Goal: Information Seeking & Learning: Learn about a topic

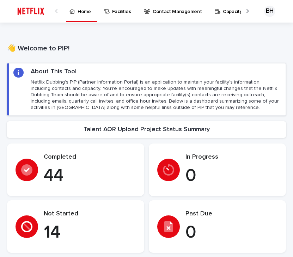
click at [245, 10] on div at bounding box center [246, 11] width 11 height 22
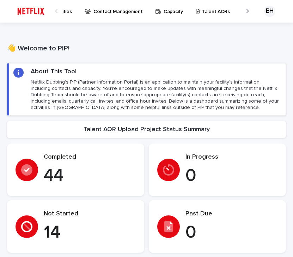
scroll to position [0, 76]
click at [233, 11] on p "Help" at bounding box center [238, 7] width 10 height 15
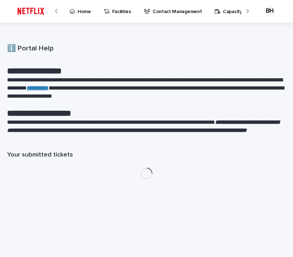
scroll to position [0, 27]
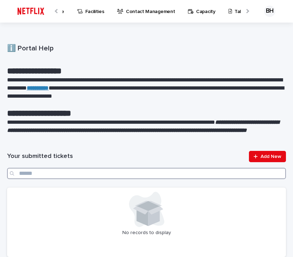
click at [53, 173] on input "Search" at bounding box center [146, 173] width 279 height 11
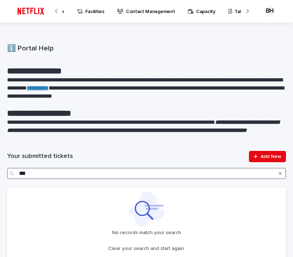
type input "***"
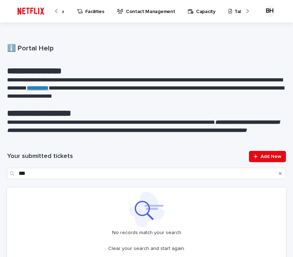
click at [38, 10] on img at bounding box center [30, 11] width 33 height 14
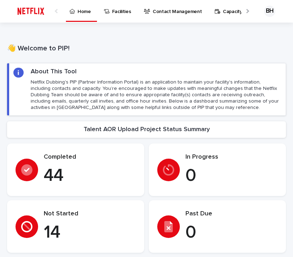
click at [246, 10] on div at bounding box center [247, 11] width 5 height 5
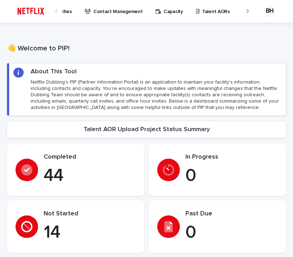
scroll to position [0, 76]
click at [246, 10] on div at bounding box center [247, 11] width 5 height 5
click at [274, 14] on div "BH" at bounding box center [269, 11] width 11 height 11
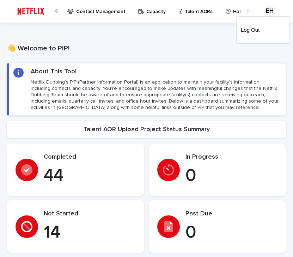
click at [121, 31] on div "👋 Welcome to PIP! •••" at bounding box center [146, 39] width 293 height 33
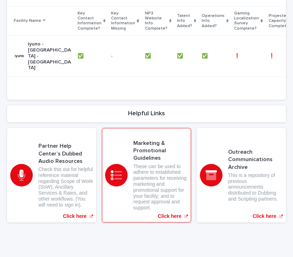
scroll to position [0, 0]
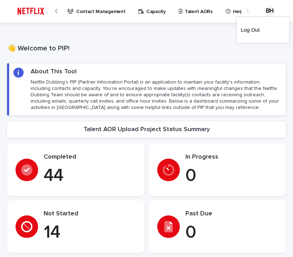
click at [54, 10] on div at bounding box center [146, 11] width 293 height 23
click at [54, 10] on div at bounding box center [56, 11] width 11 height 22
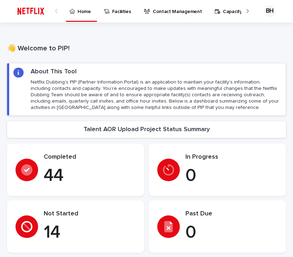
click at [54, 10] on div at bounding box center [56, 11] width 11 height 22
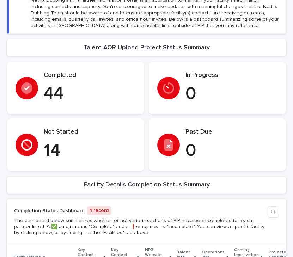
scroll to position [318, 0]
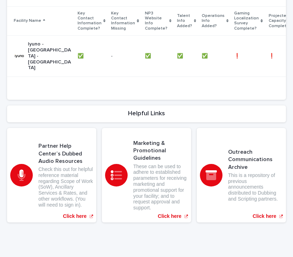
click at [143, 111] on h2 "Helpful Links" at bounding box center [146, 114] width 37 height 8
click at [139, 110] on h2 "Helpful Links" at bounding box center [146, 114] width 37 height 8
click at [69, 168] on p "Check this out for helpful reference material regarding Scope of Work (SoW), An…" at bounding box center [65, 187] width 55 height 42
